Goal: Navigation & Orientation: Find specific page/section

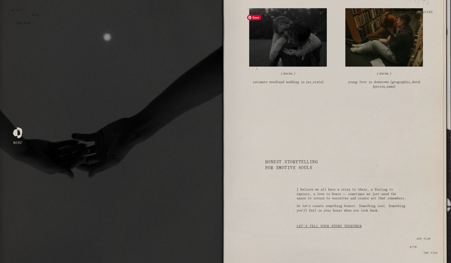
scroll to position [1039, 0]
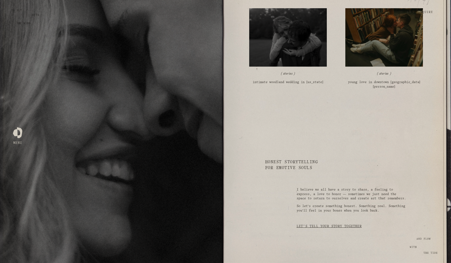
click at [18, 129] on div at bounding box center [17, 131] width 9 height 9
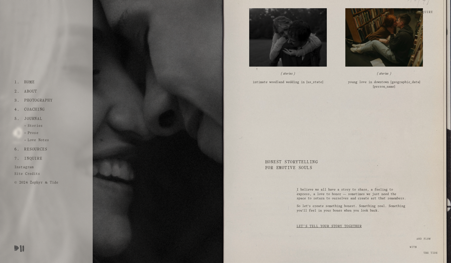
click at [33, 91] on link "About" at bounding box center [30, 91] width 17 height 9
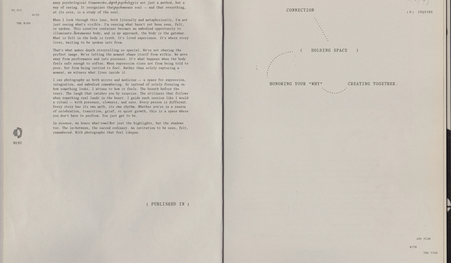
scroll to position [698, 0]
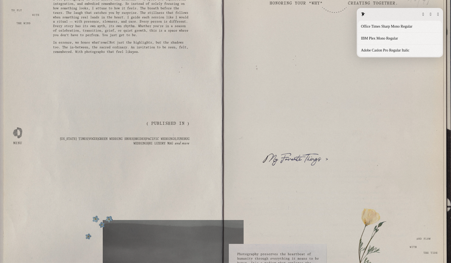
click at [437, 16] on button "button" at bounding box center [438, 14] width 2 height 4
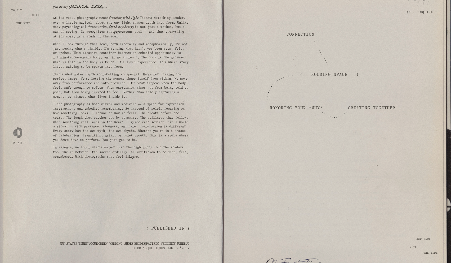
scroll to position [824, 0]
